Goal: Task Accomplishment & Management: Manage account settings

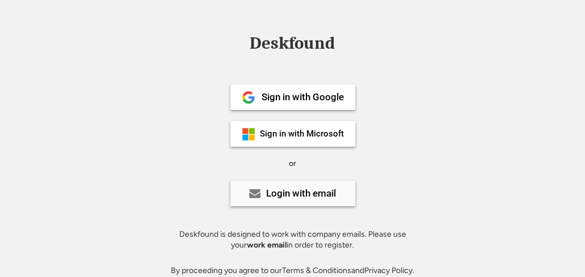
click at [293, 195] on div "Login with email" at bounding box center [301, 194] width 70 height 10
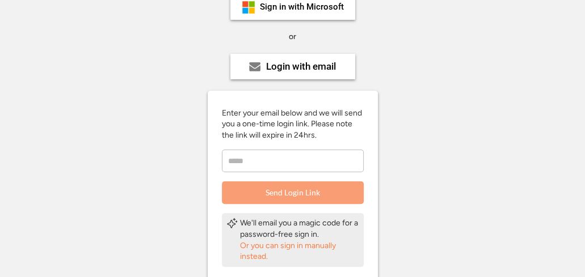
scroll to position [151, 0]
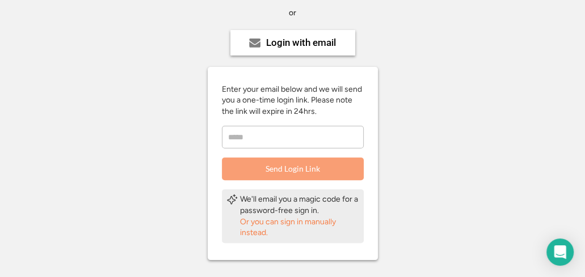
click at [247, 138] on input "email" at bounding box center [293, 137] width 142 height 23
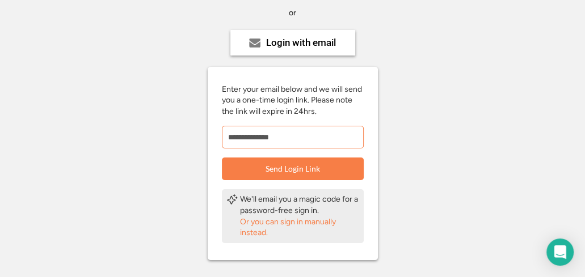
type input "**********"
click at [266, 224] on div "Or you can sign in manually instead." at bounding box center [299, 228] width 119 height 22
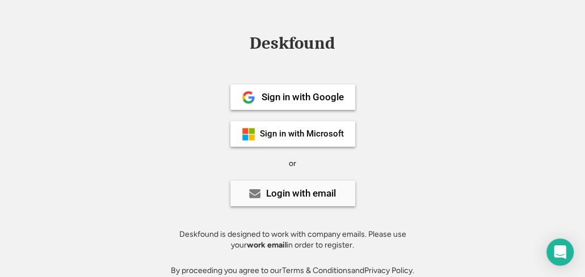
click at [289, 192] on div "Login with email" at bounding box center [301, 194] width 70 height 10
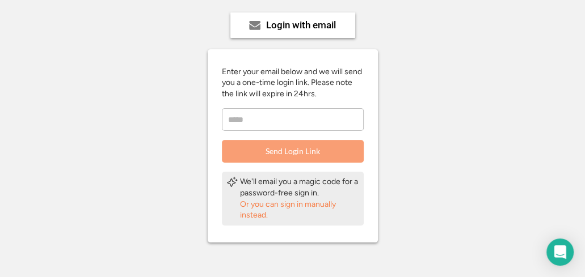
scroll to position [170, 0]
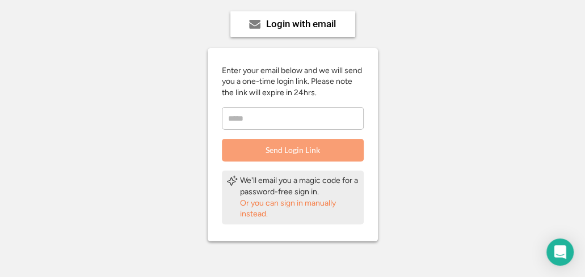
click at [273, 204] on div "Or you can sign in manually instead." at bounding box center [299, 209] width 119 height 22
